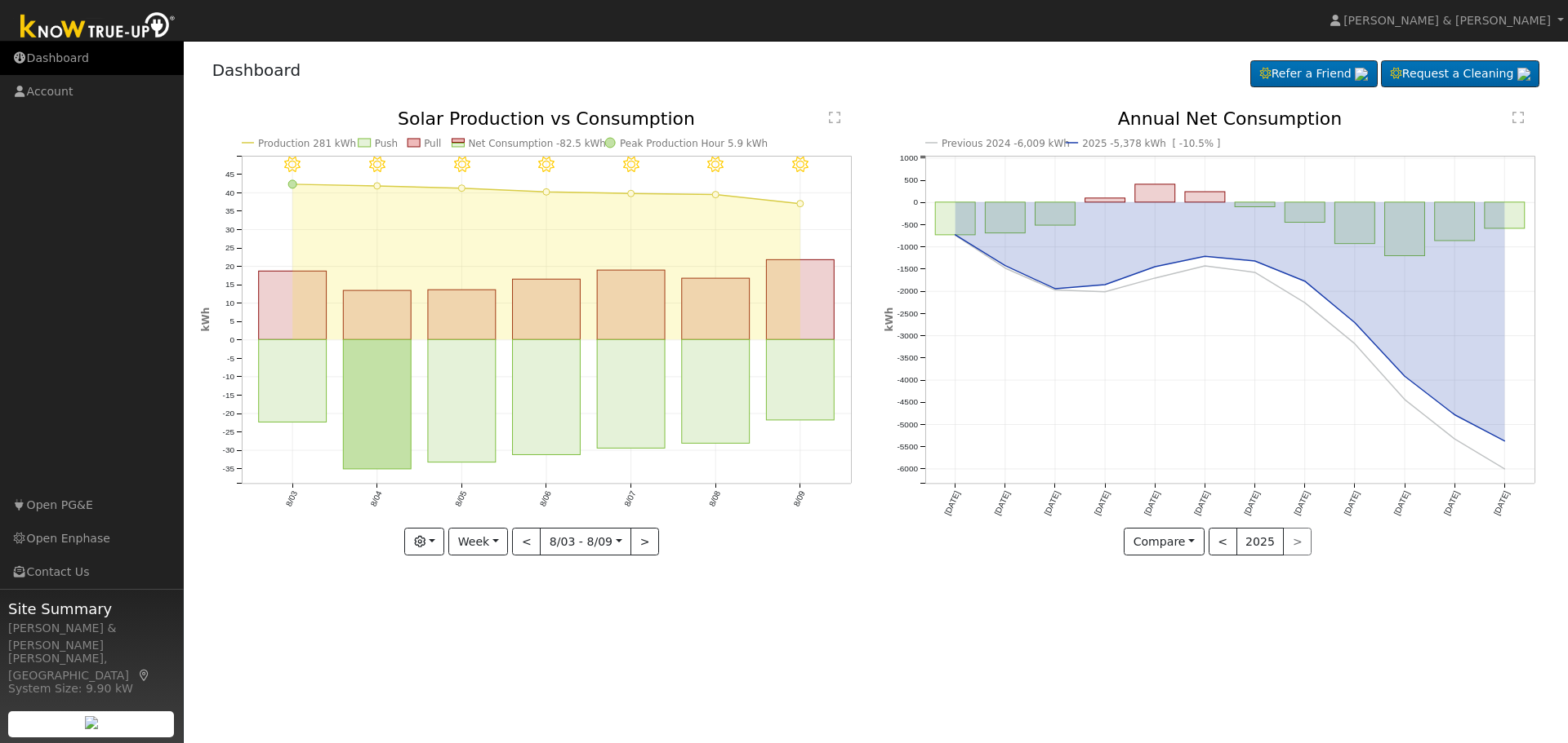
click at [50, 58] on link "Dashboard" at bounding box center [92, 58] width 184 height 34
click at [55, 61] on link "Dashboard" at bounding box center [92, 58] width 184 height 34
click at [47, 48] on link "Dashboard" at bounding box center [92, 58] width 184 height 34
